Goal: Task Accomplishment & Management: Complete application form

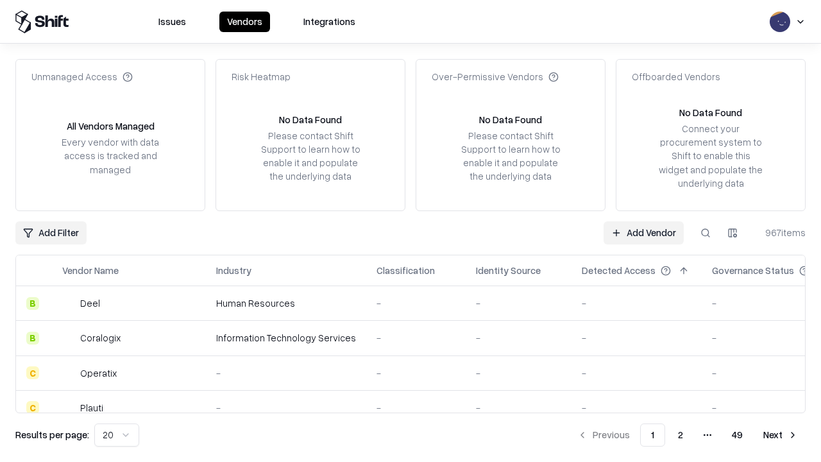
click at [643, 232] on link "Add Vendor" at bounding box center [643, 232] width 80 height 23
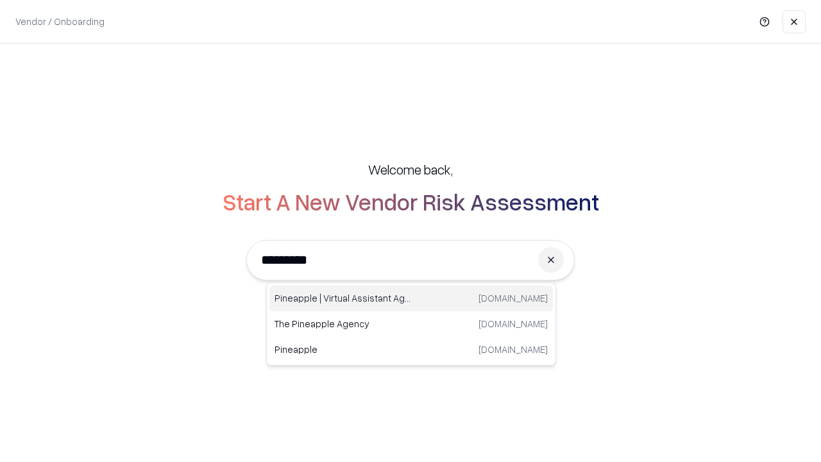
click at [411, 298] on div "Pineapple | Virtual Assistant Agency trypineapple.com" at bounding box center [410, 298] width 283 height 26
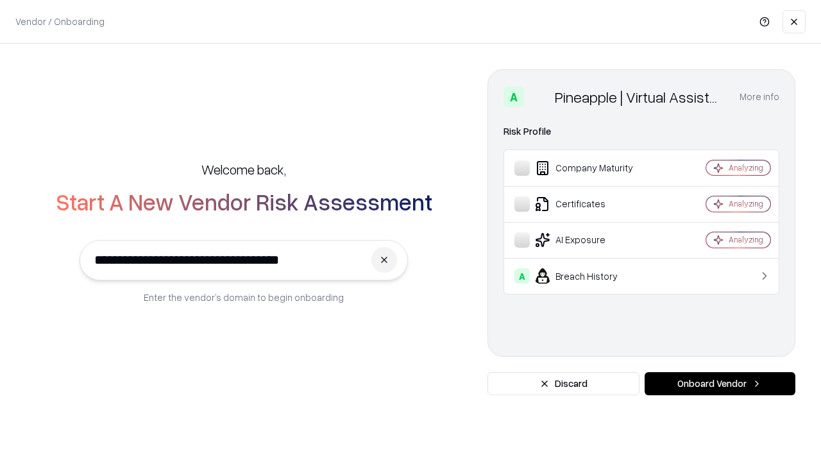
type input "**********"
click at [719, 383] on button "Onboard Vendor" at bounding box center [719, 383] width 151 height 23
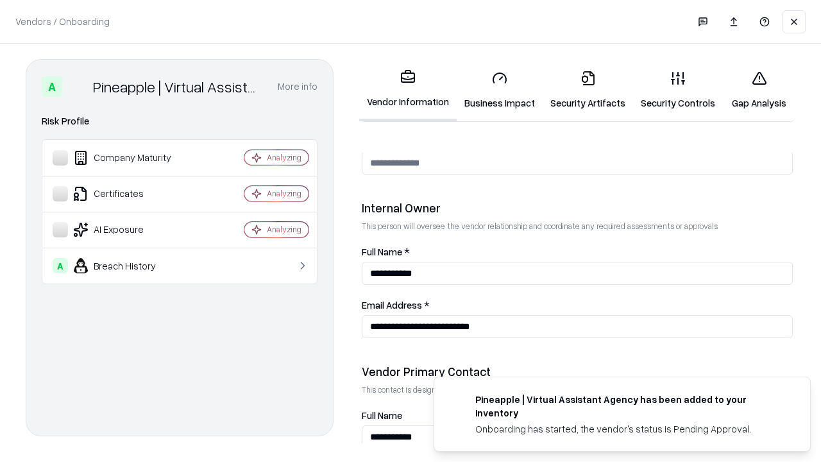
scroll to position [664, 0]
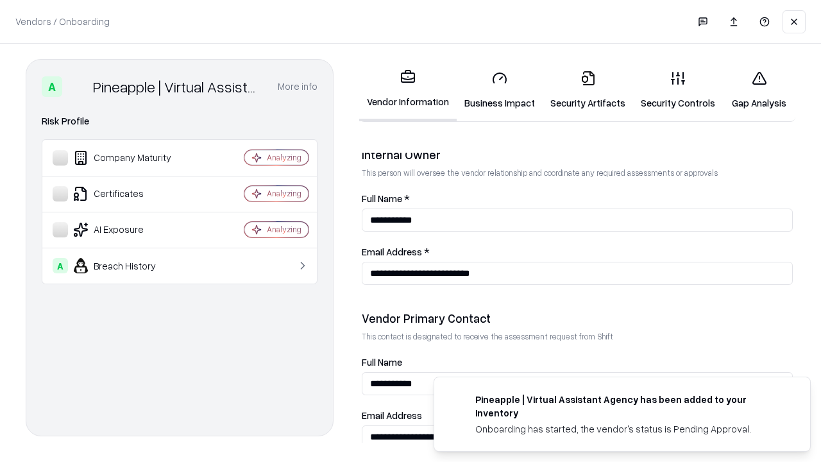
click at [499, 90] on link "Business Impact" at bounding box center [500, 90] width 86 height 60
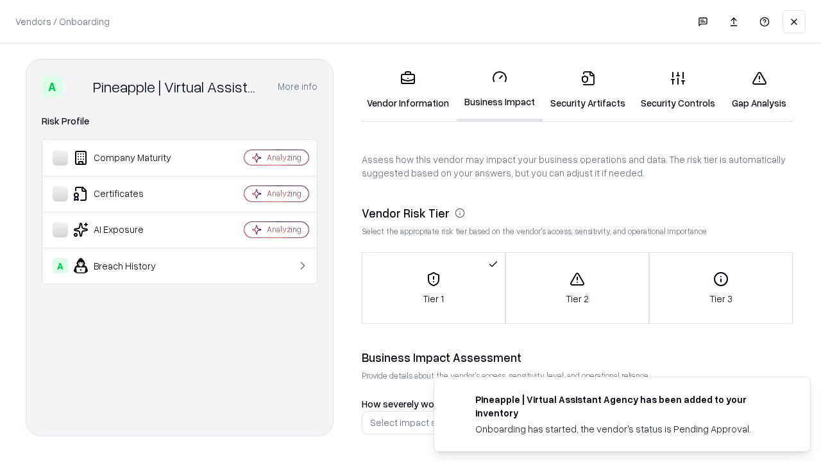
click at [587, 90] on link "Security Artifacts" at bounding box center [587, 90] width 90 height 60
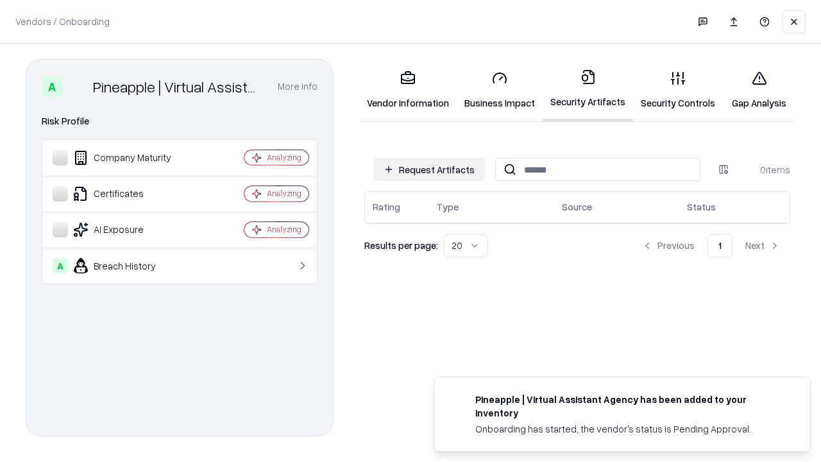
click at [429, 169] on button "Request Artifacts" at bounding box center [429, 169] width 112 height 23
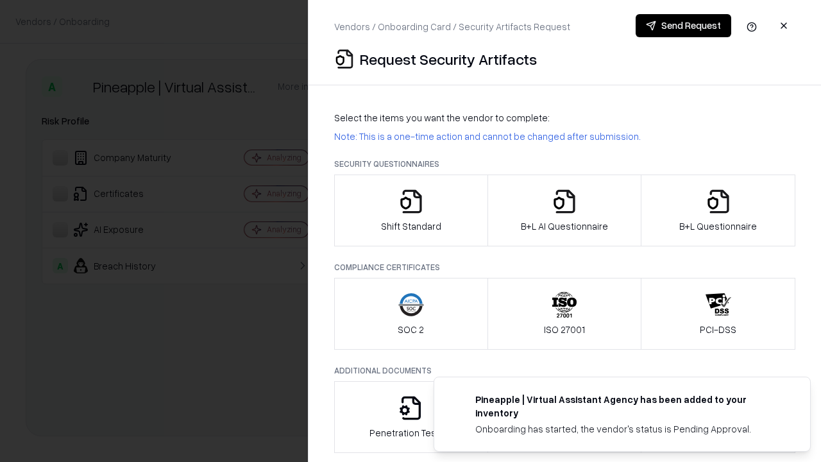
click at [410, 210] on icon "button" at bounding box center [411, 202] width 26 height 26
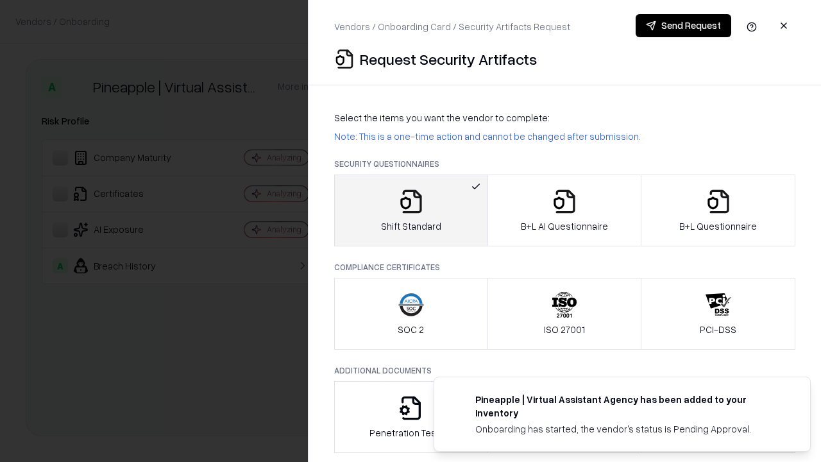
click at [683, 26] on button "Send Request" at bounding box center [683, 25] width 96 height 23
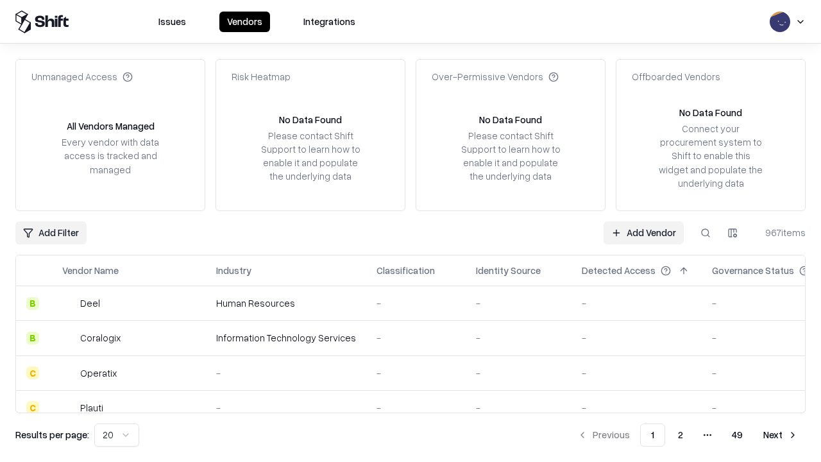
click at [705, 232] on button at bounding box center [705, 232] width 23 height 23
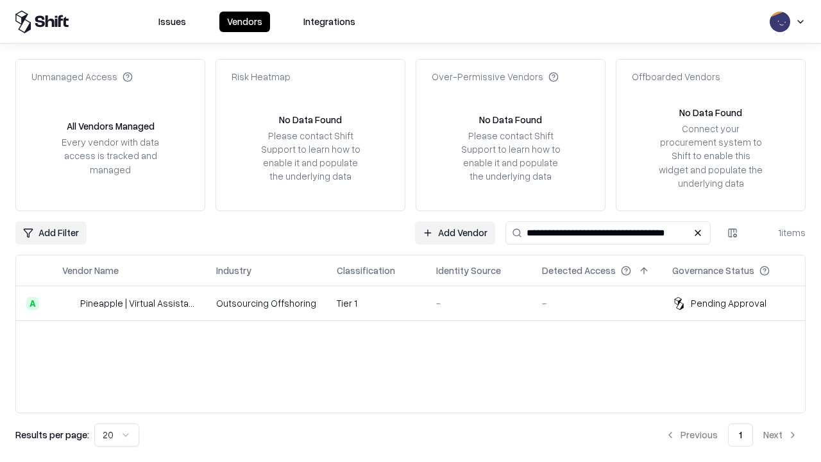
type input "**********"
click at [418, 303] on td "Tier 1" at bounding box center [375, 303] width 99 height 35
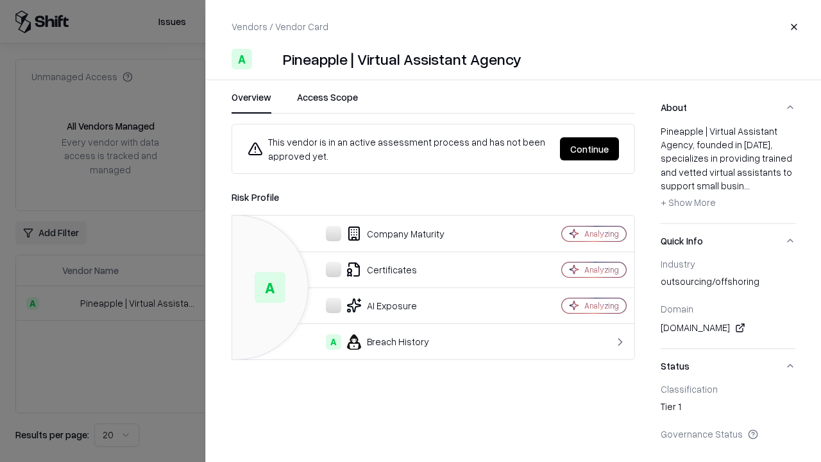
click at [589, 149] on button "Continue" at bounding box center [589, 148] width 59 height 23
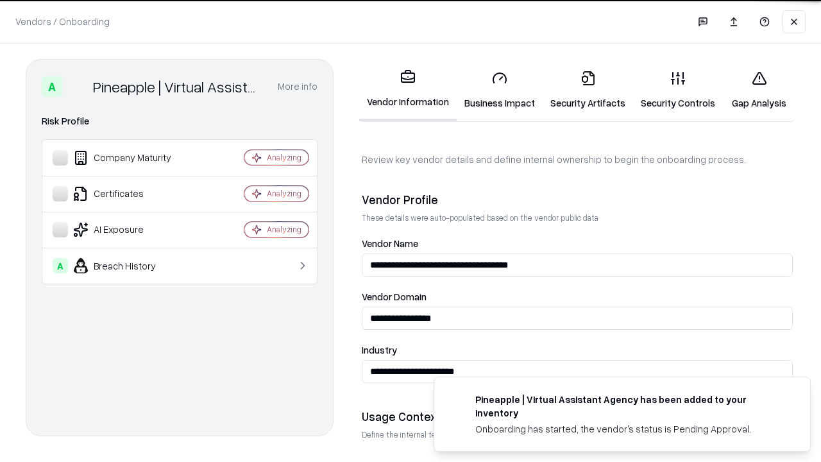
click at [587, 90] on link "Security Artifacts" at bounding box center [587, 90] width 90 height 60
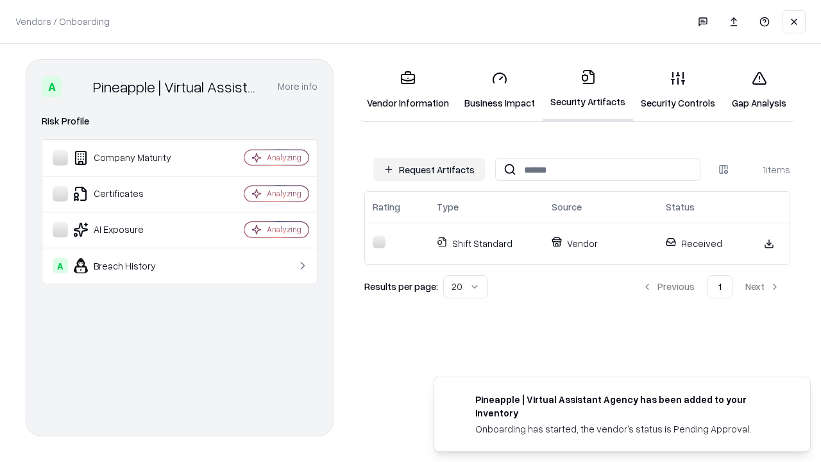
click at [678, 90] on link "Security Controls" at bounding box center [678, 90] width 90 height 60
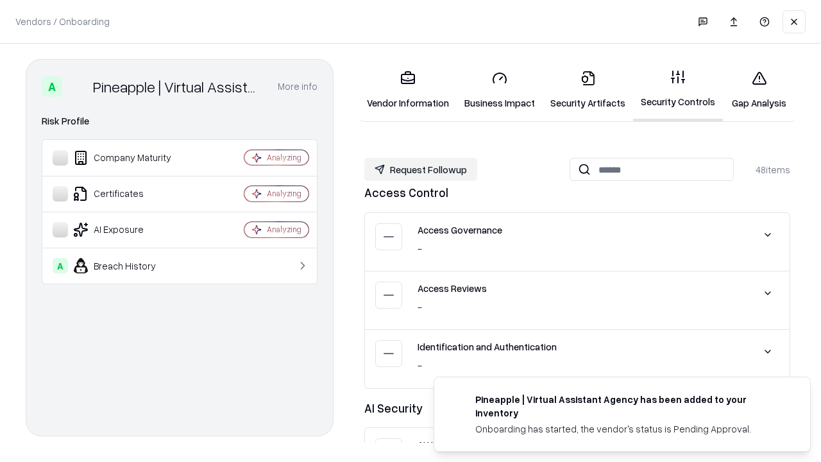
click at [421, 169] on button "Request Followup" at bounding box center [420, 169] width 113 height 23
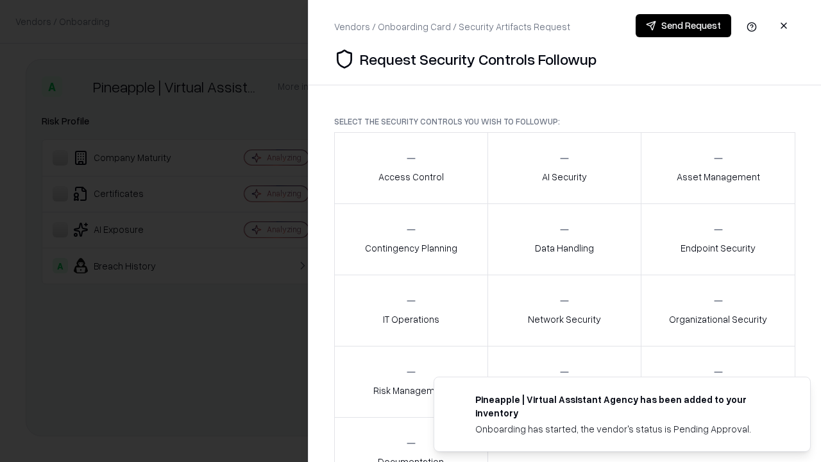
click at [410, 168] on div "Access Control" at bounding box center [410, 167] width 65 height 31
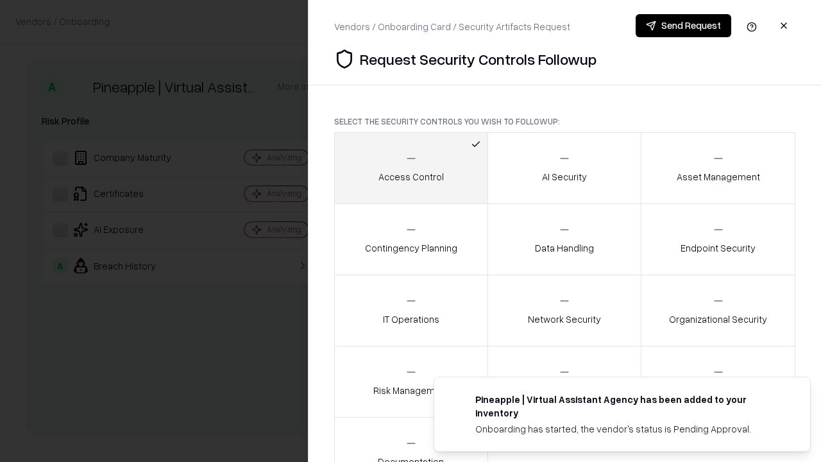
click at [683, 26] on button "Send Request" at bounding box center [683, 25] width 96 height 23
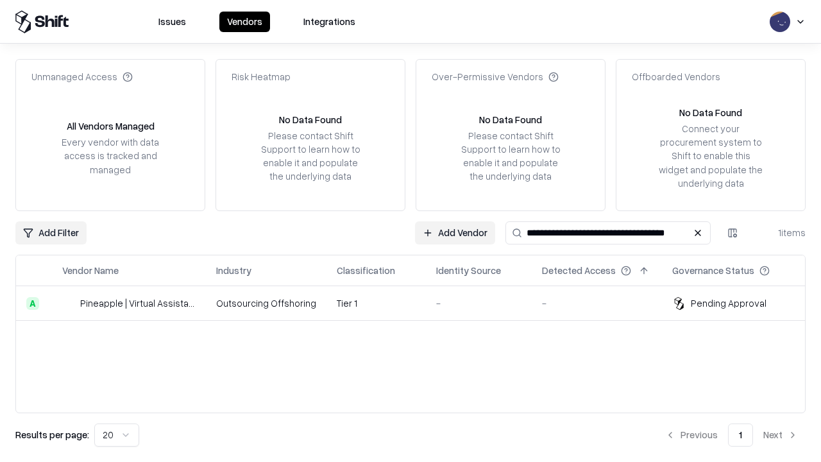
type input "**********"
click at [418, 303] on td "Tier 1" at bounding box center [375, 303] width 99 height 35
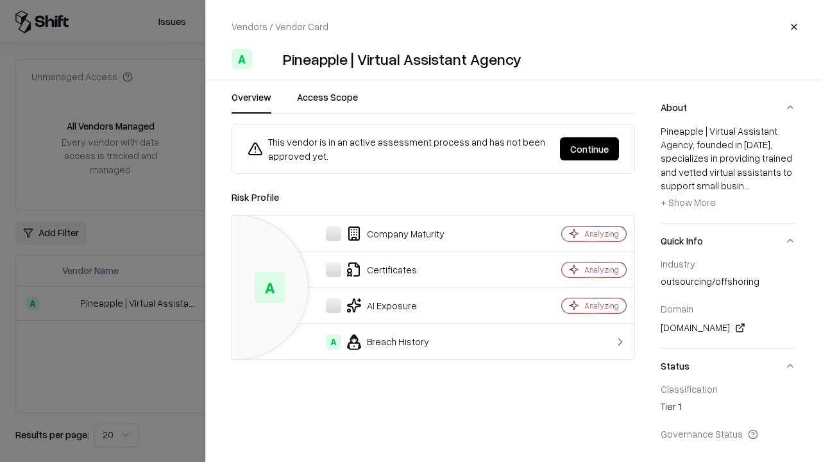
click at [589, 149] on button "Continue" at bounding box center [589, 148] width 59 height 23
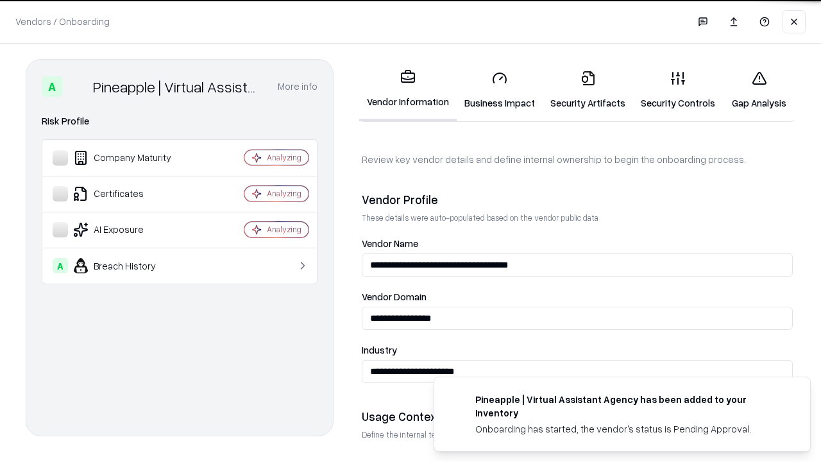
click at [759, 90] on link "Gap Analysis" at bounding box center [759, 90] width 72 height 60
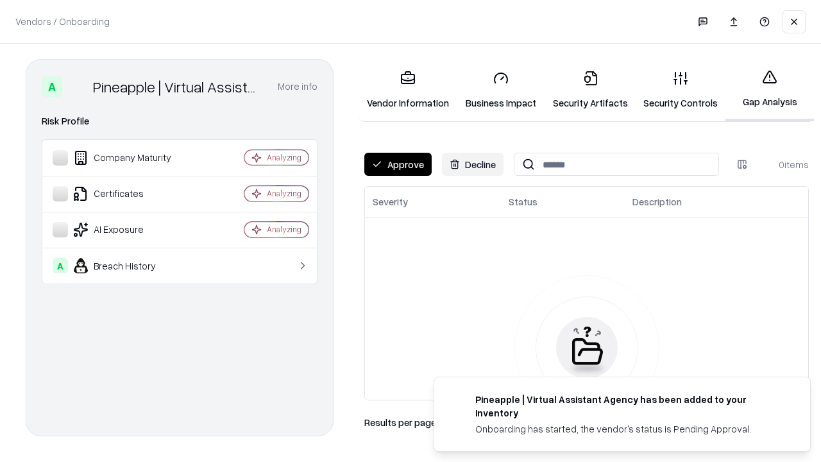
click at [398, 164] on button "Approve" at bounding box center [397, 164] width 67 height 23
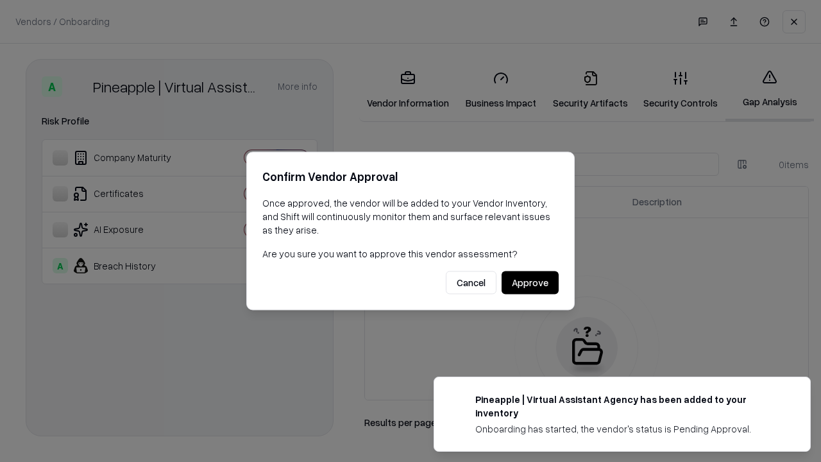
click at [530, 282] on button "Approve" at bounding box center [529, 282] width 57 height 23
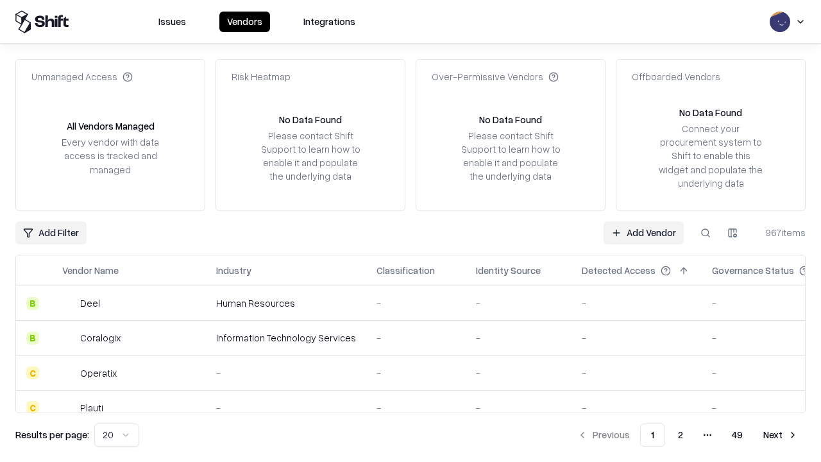
type input "**********"
click at [643, 232] on link "Add Vendor" at bounding box center [643, 232] width 80 height 23
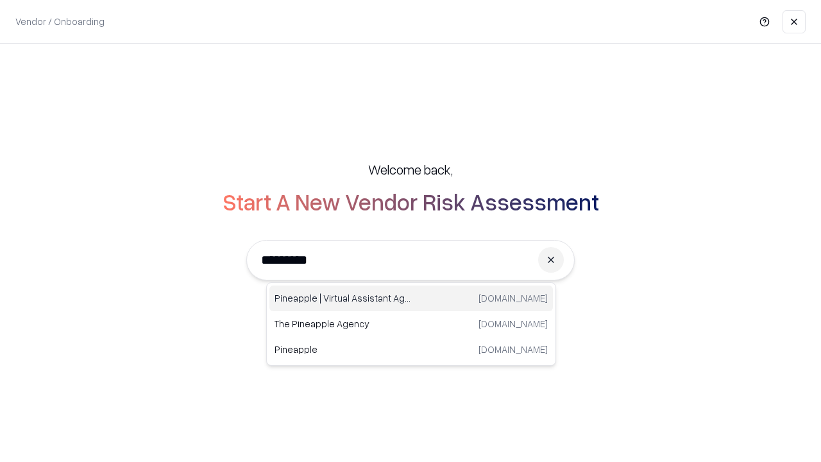
click at [411, 298] on div "Pineapple | Virtual Assistant Agency trypineapple.com" at bounding box center [410, 298] width 283 height 26
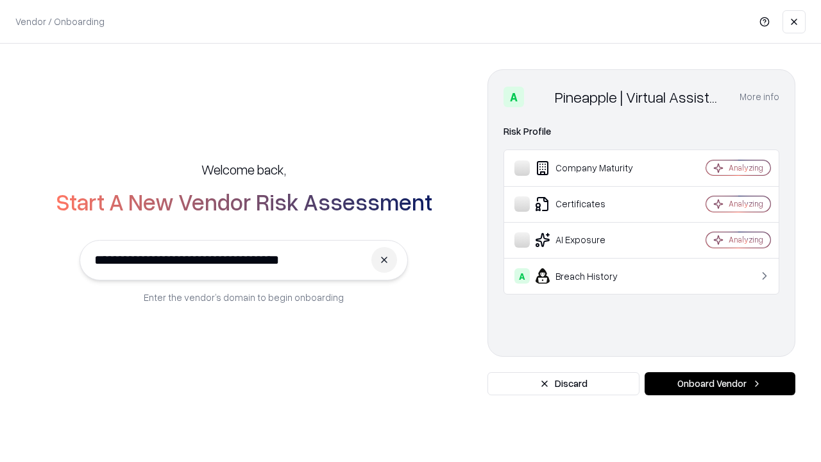
type input "**********"
click at [719, 383] on button "Onboard Vendor" at bounding box center [719, 383] width 151 height 23
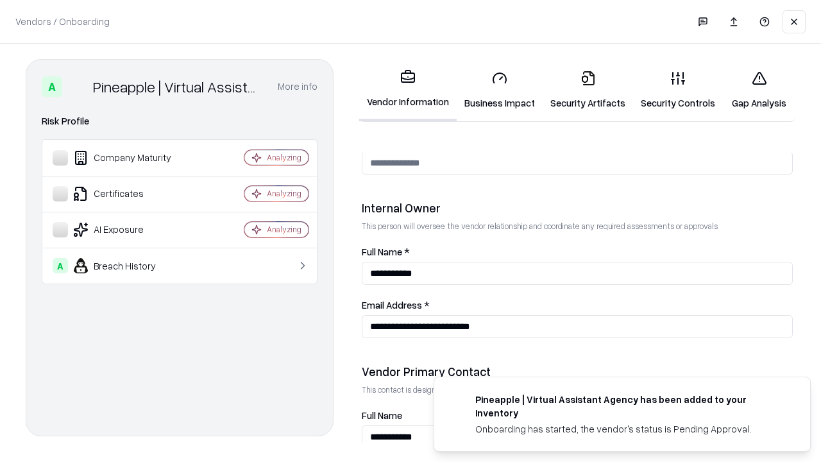
scroll to position [664, 0]
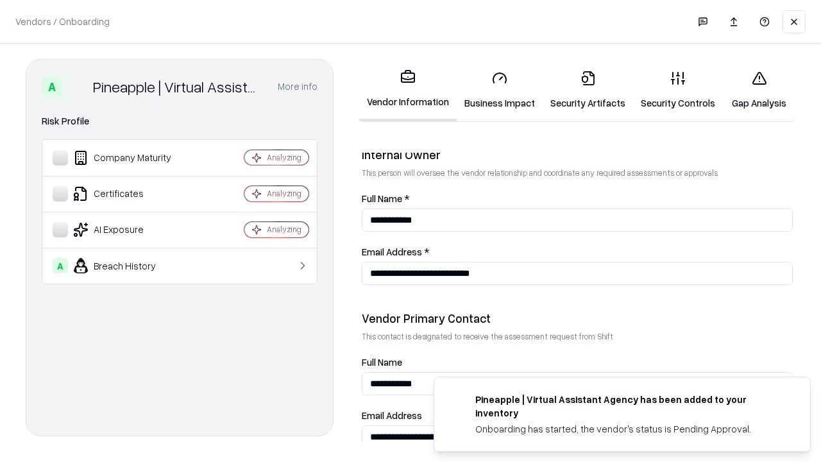
click at [759, 90] on link "Gap Analysis" at bounding box center [759, 90] width 72 height 60
